Goal: Check status

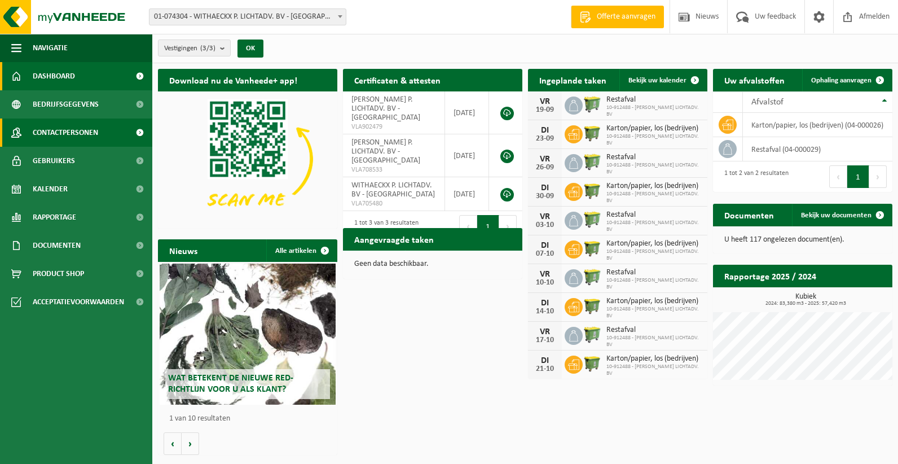
click at [78, 131] on span "Contactpersonen" at bounding box center [65, 132] width 65 height 28
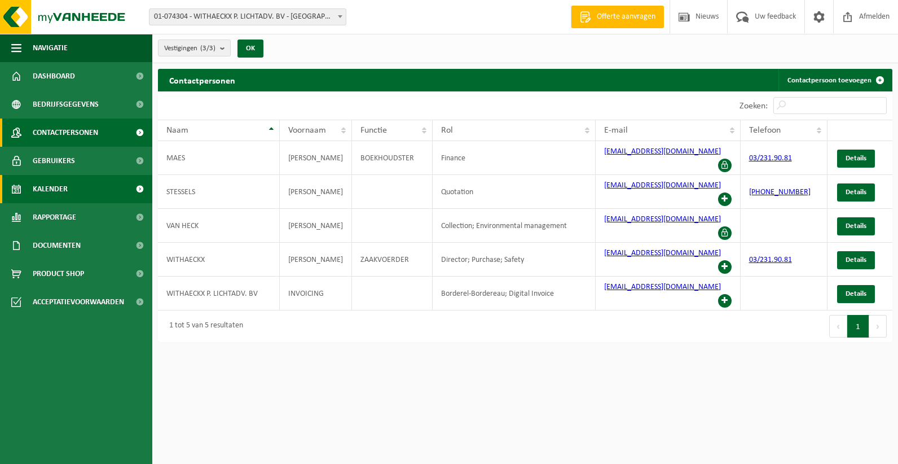
click at [91, 186] on link "Kalender" at bounding box center [76, 189] width 152 height 28
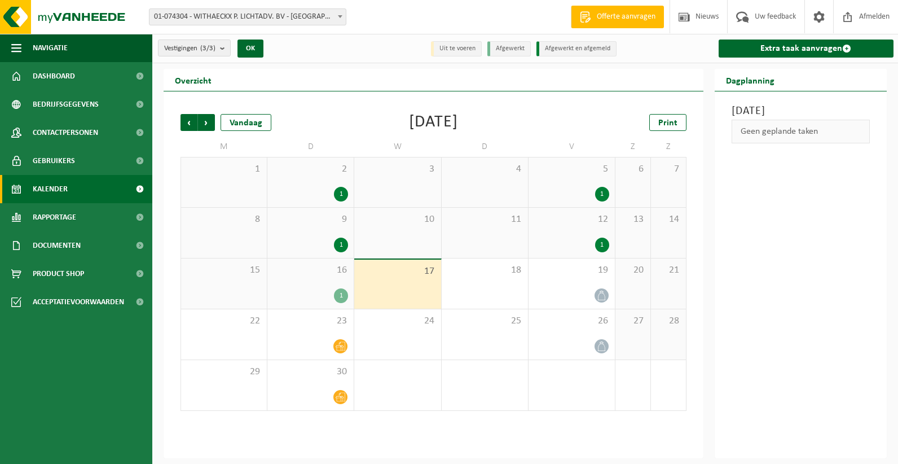
click at [324, 272] on span "16" at bounding box center [310, 270] width 75 height 12
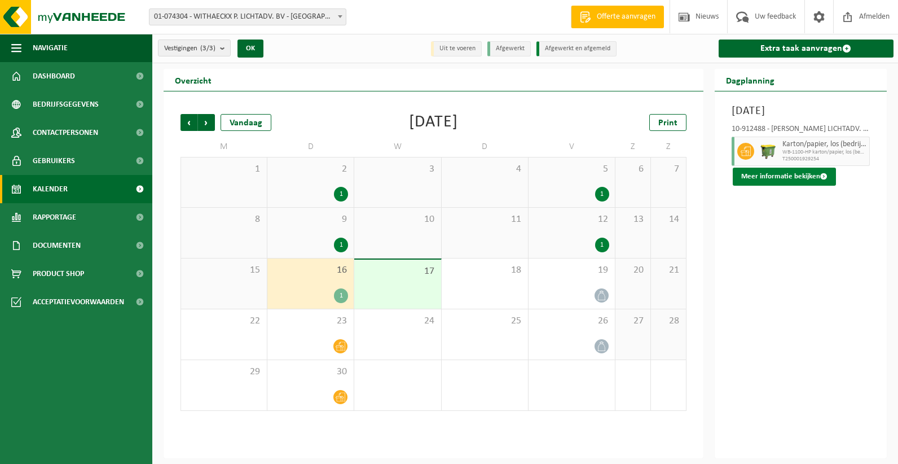
click at [789, 186] on button "Meer informatie bekijken" at bounding box center [784, 177] width 103 height 18
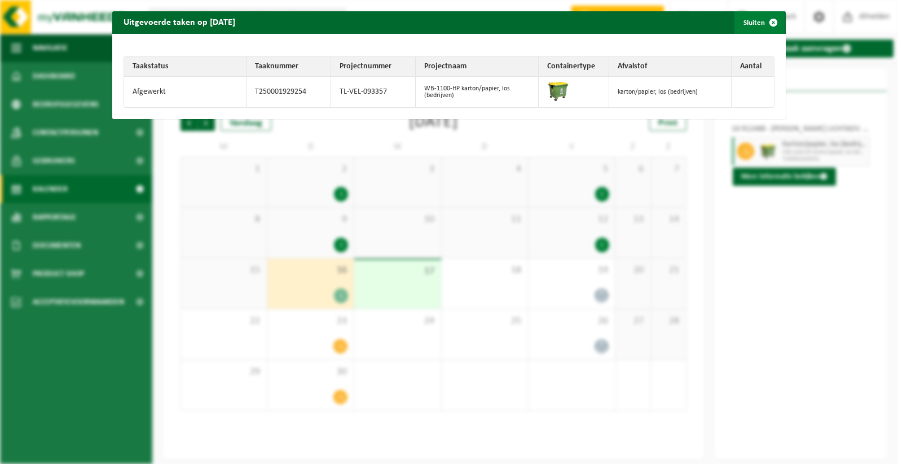
click at [766, 25] on span "button" at bounding box center [773, 22] width 23 height 23
